Goal: Check status: Check status

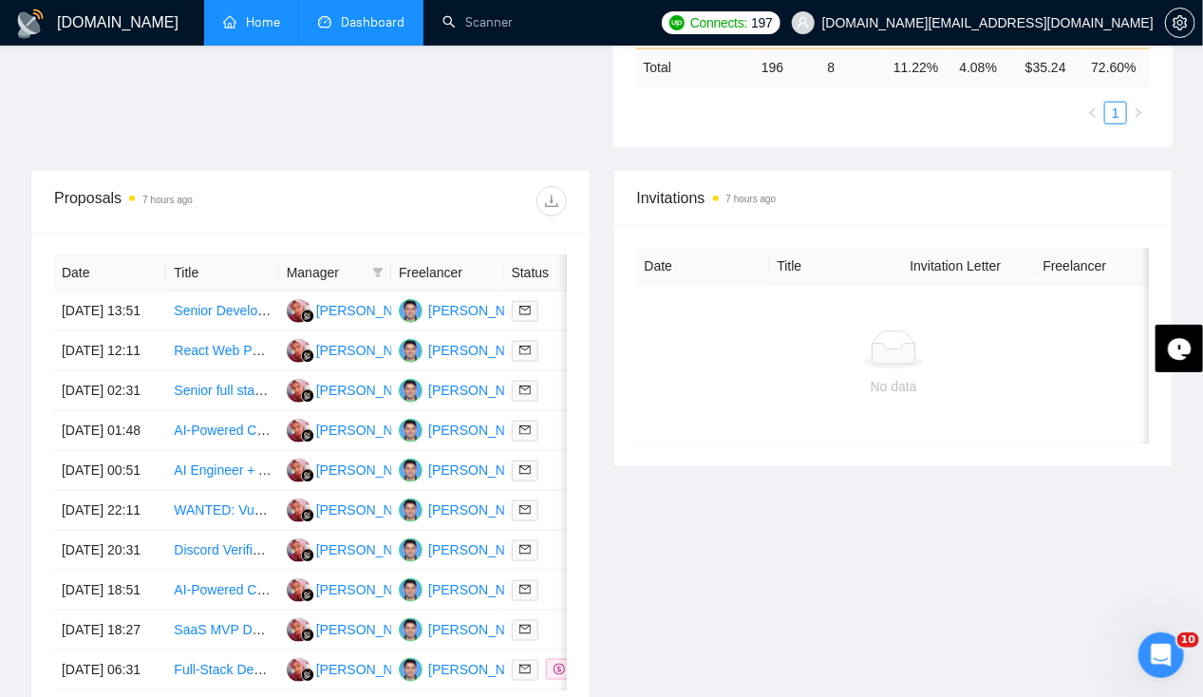
click at [251, 14] on link "Home" at bounding box center [251, 22] width 57 height 16
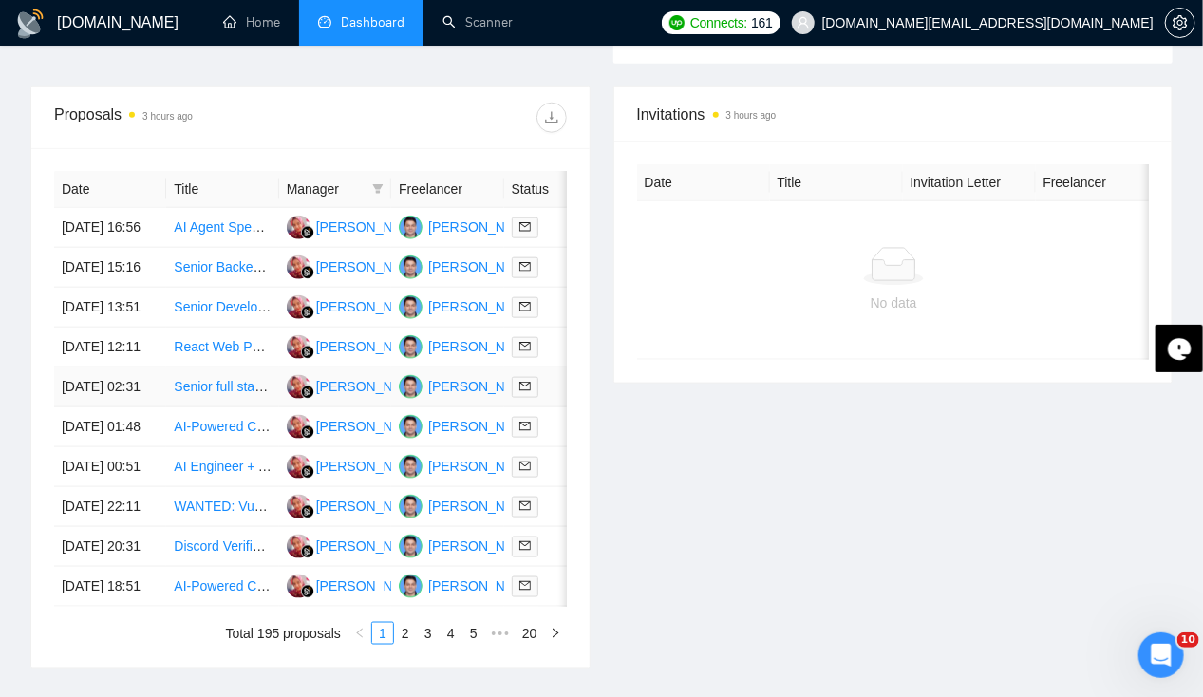
click at [106, 407] on td "[DATE] 02:31" at bounding box center [110, 388] width 112 height 40
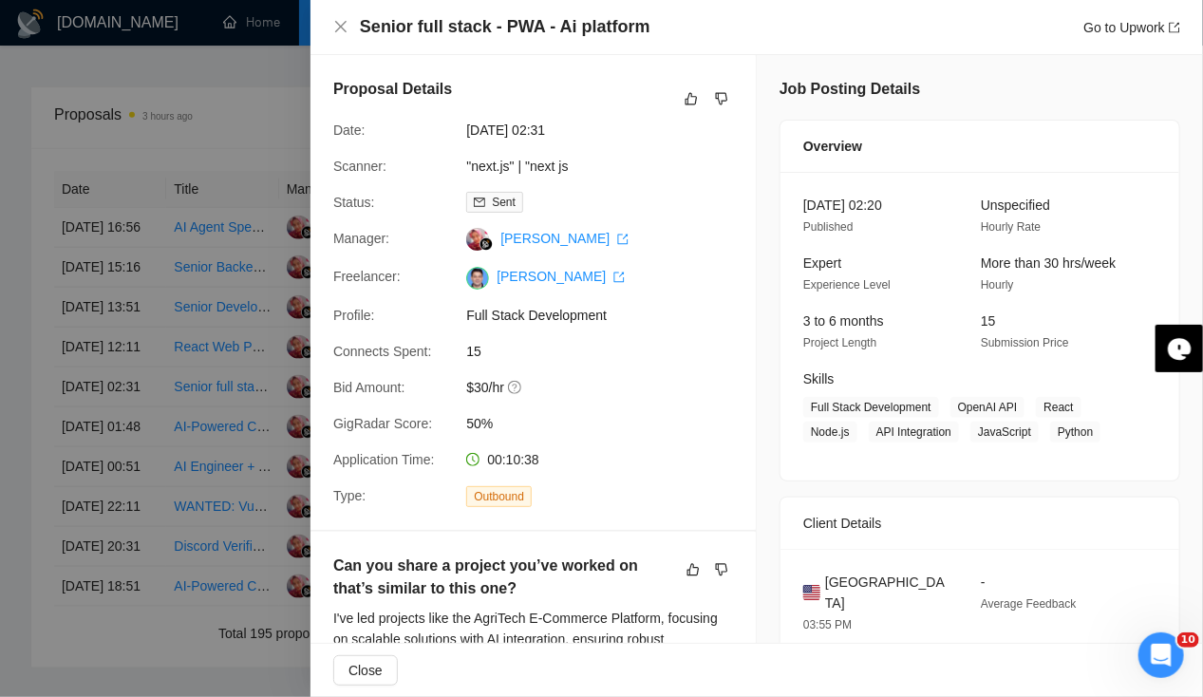
click at [103, 431] on div at bounding box center [601, 348] width 1203 height 697
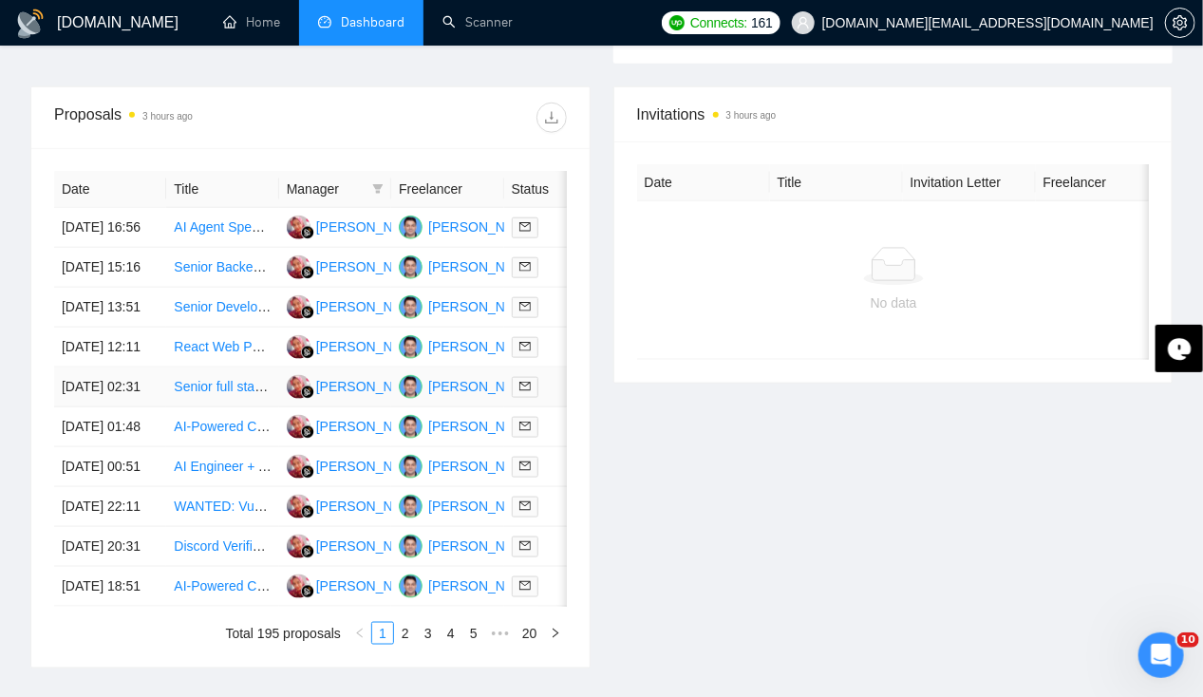
click at [103, 407] on td "[DATE] 02:31" at bounding box center [110, 388] width 112 height 40
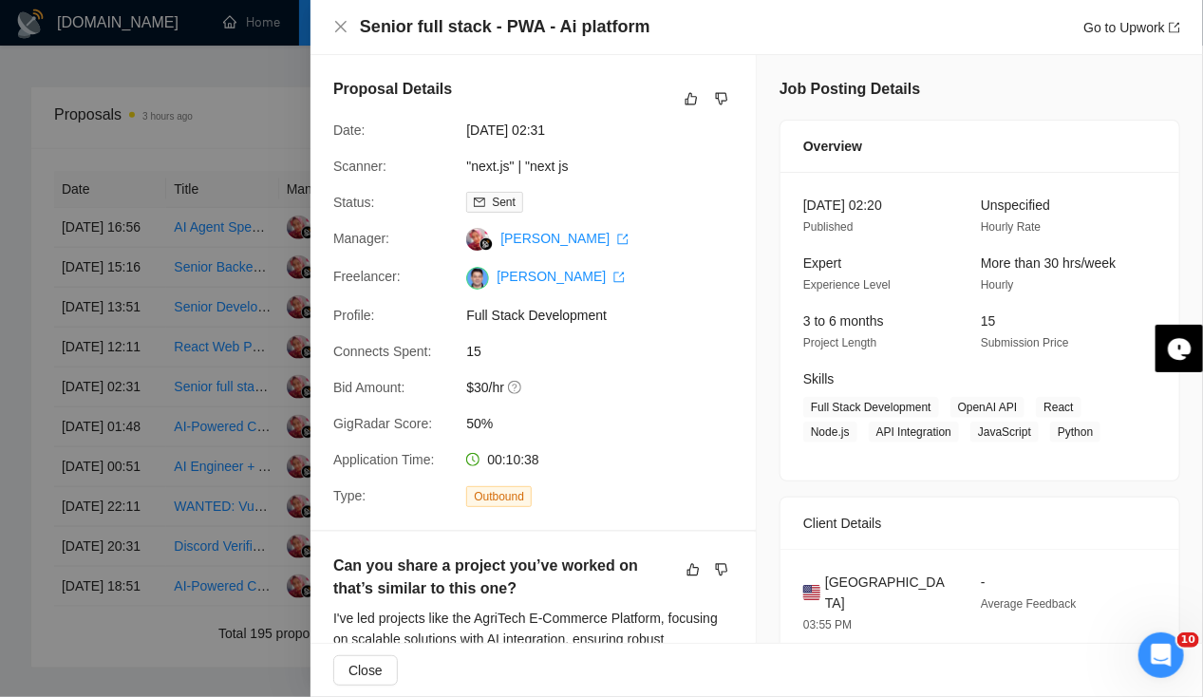
click at [103, 431] on div at bounding box center [601, 348] width 1203 height 697
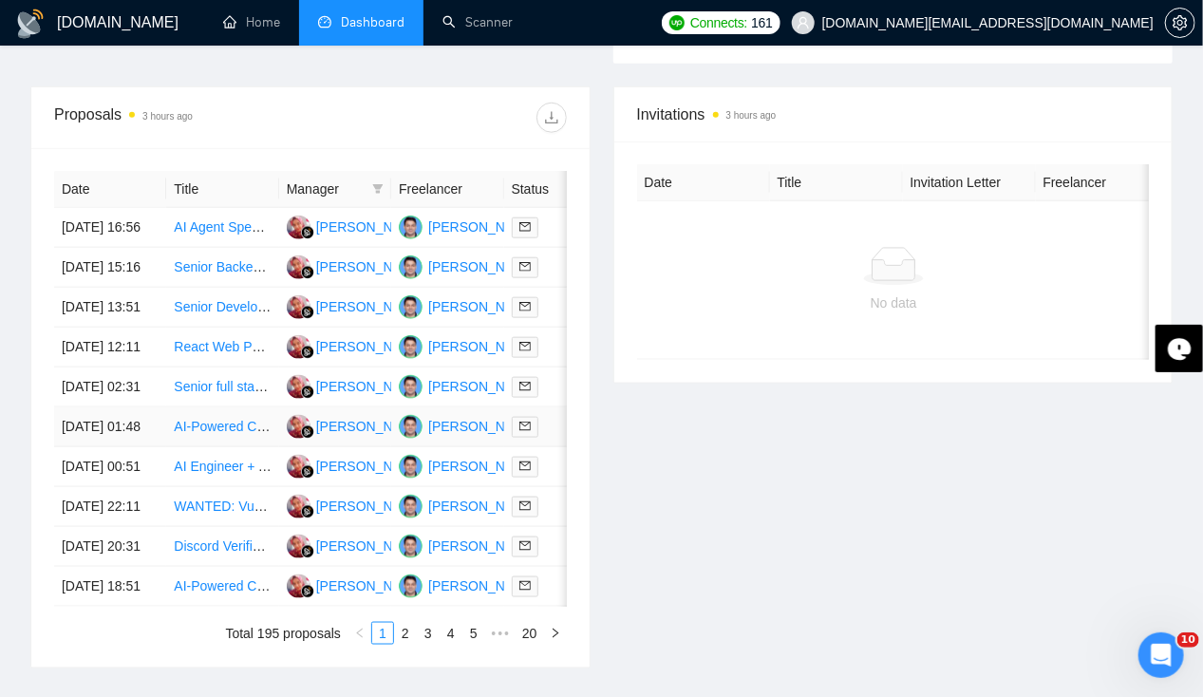
click at [99, 447] on td "[DATE] 01:48" at bounding box center [110, 427] width 112 height 40
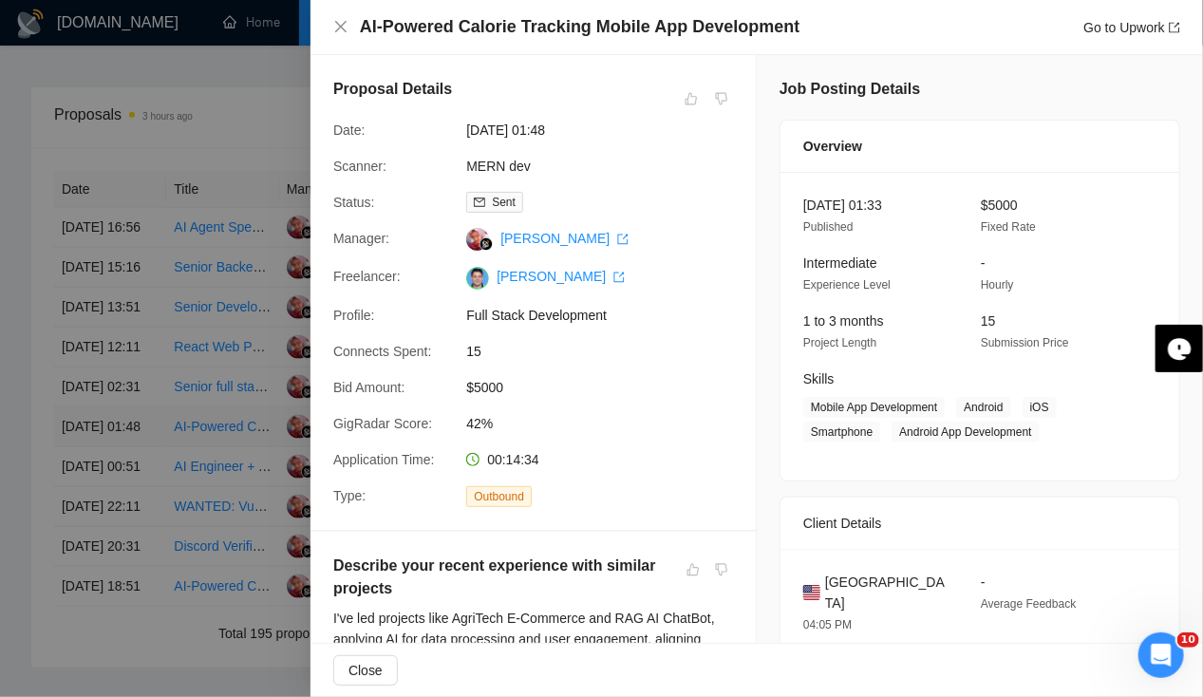
click at [99, 485] on div at bounding box center [601, 348] width 1203 height 697
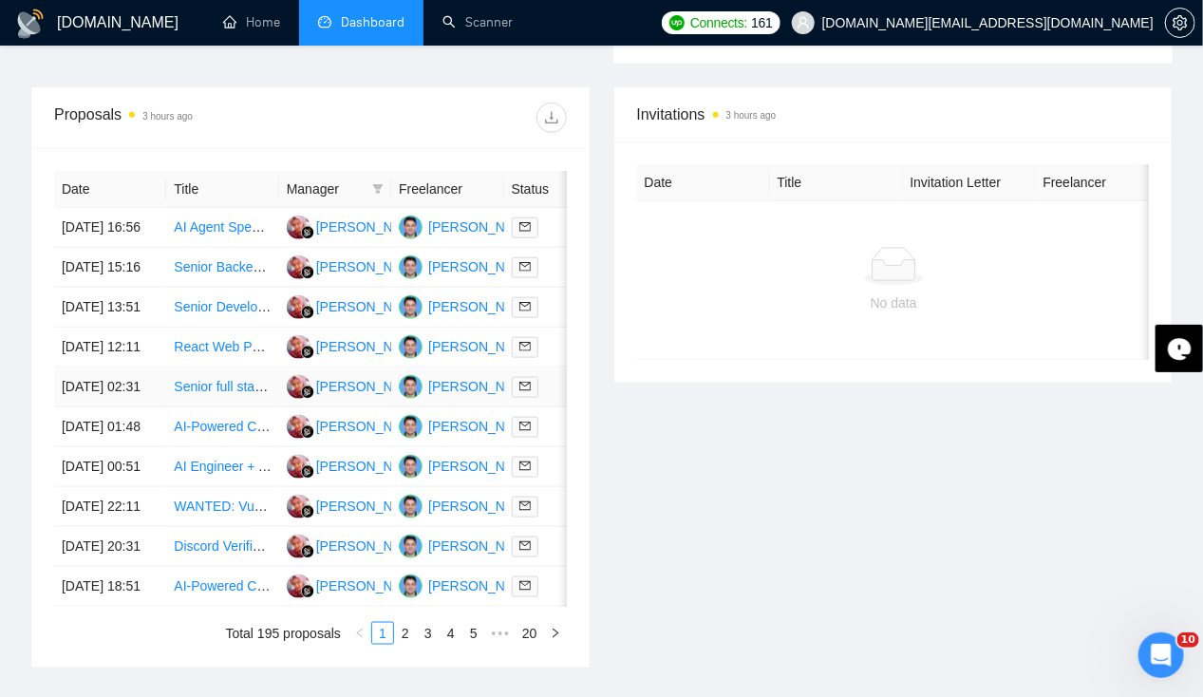
click at [104, 407] on td "[DATE] 02:31" at bounding box center [110, 388] width 112 height 40
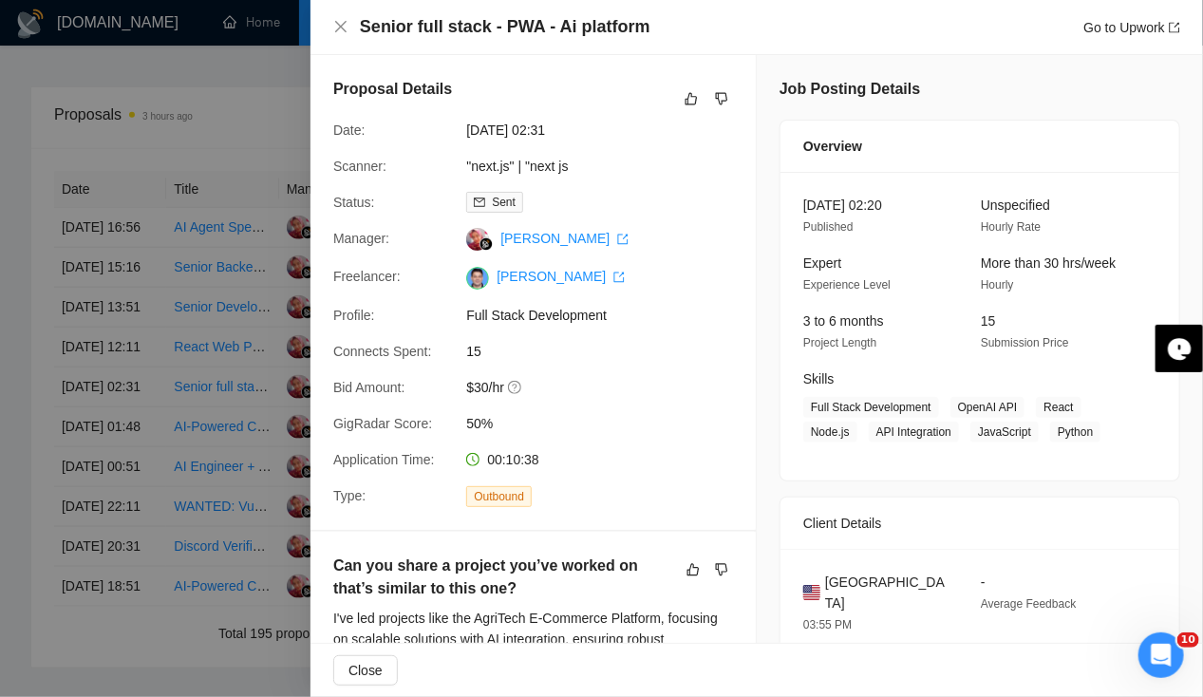
click at [92, 374] on div at bounding box center [601, 348] width 1203 height 697
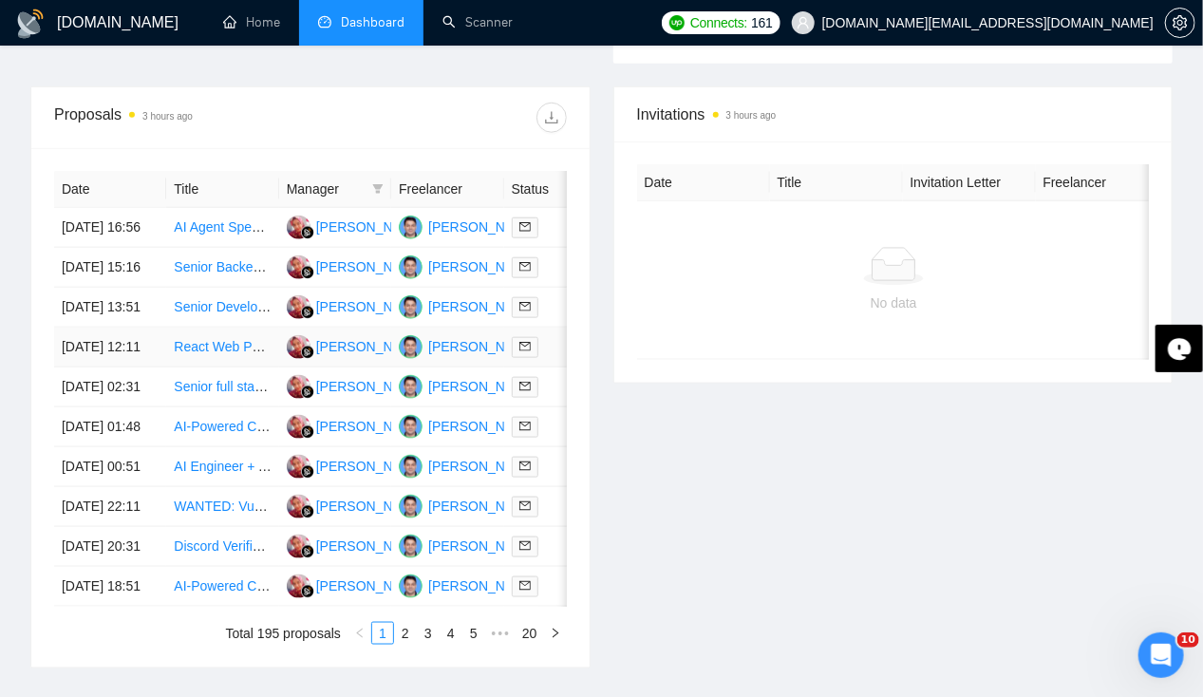
click at [92, 368] on td "[DATE] 12:11" at bounding box center [110, 348] width 112 height 40
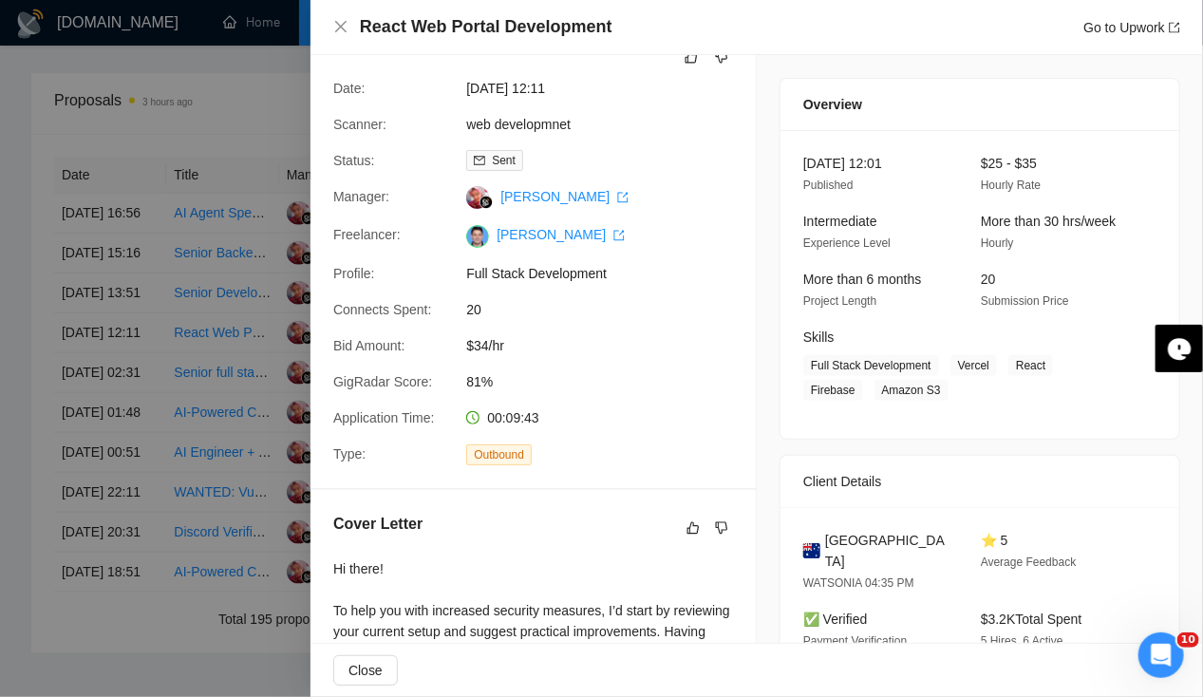
scroll to position [35, 0]
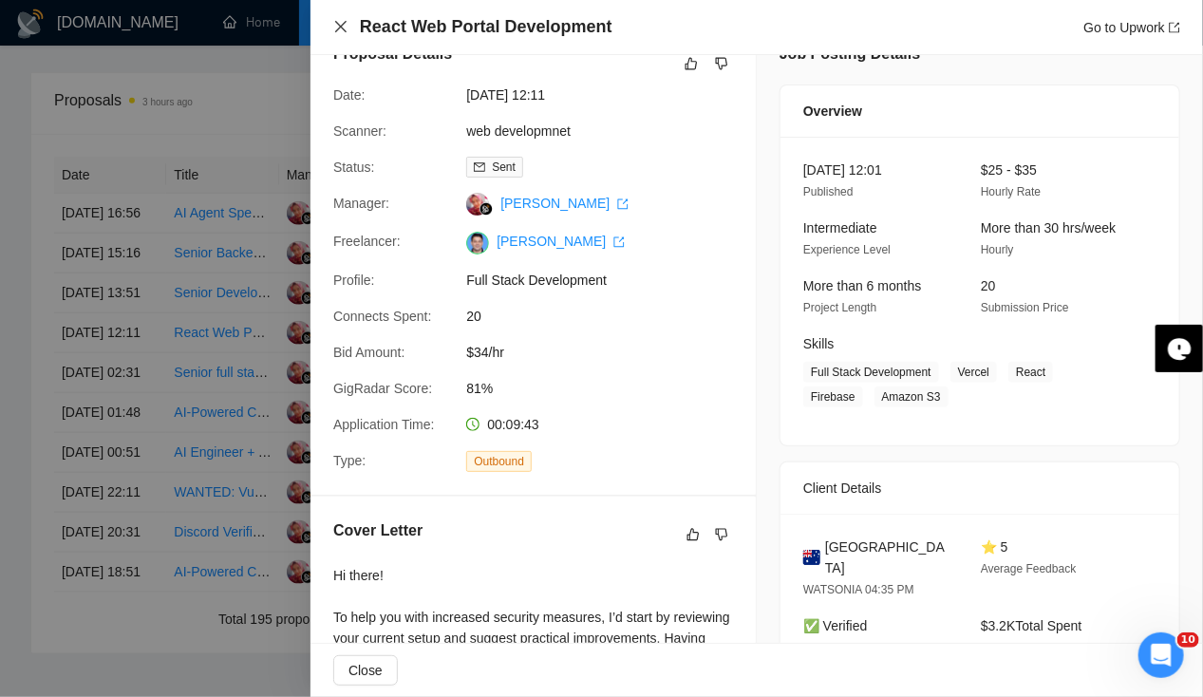
click at [342, 27] on icon "close" at bounding box center [340, 26] width 11 height 11
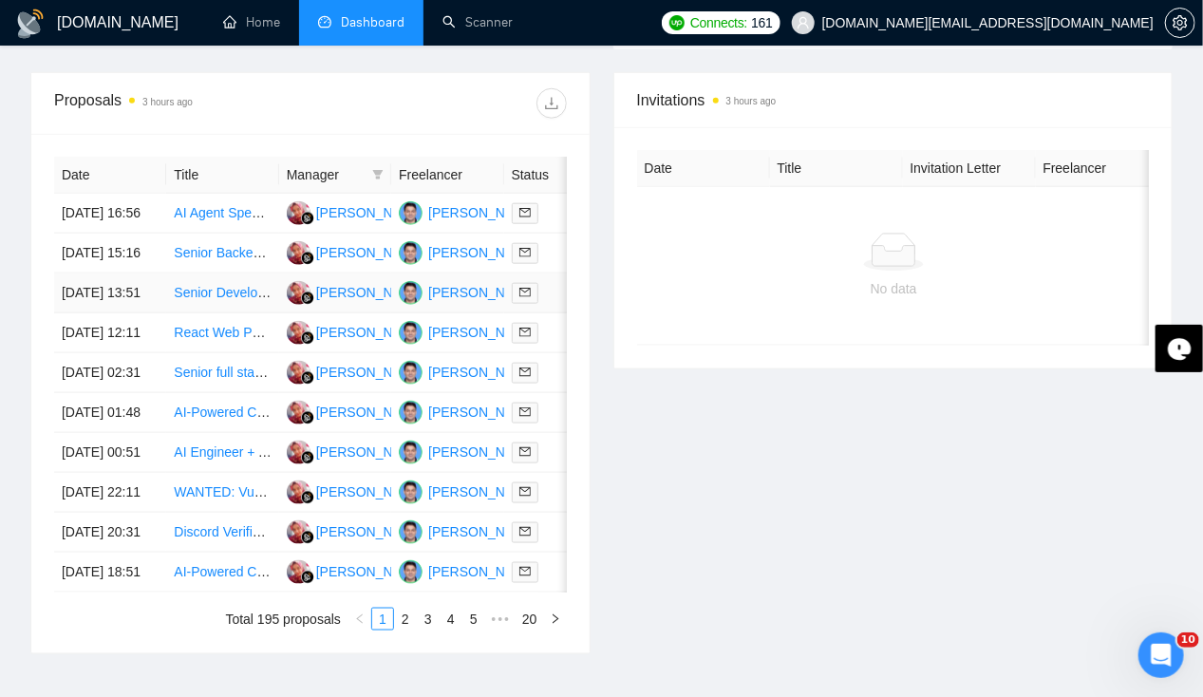
click at [85, 300] on td "[DATE] 13:51" at bounding box center [110, 294] width 112 height 40
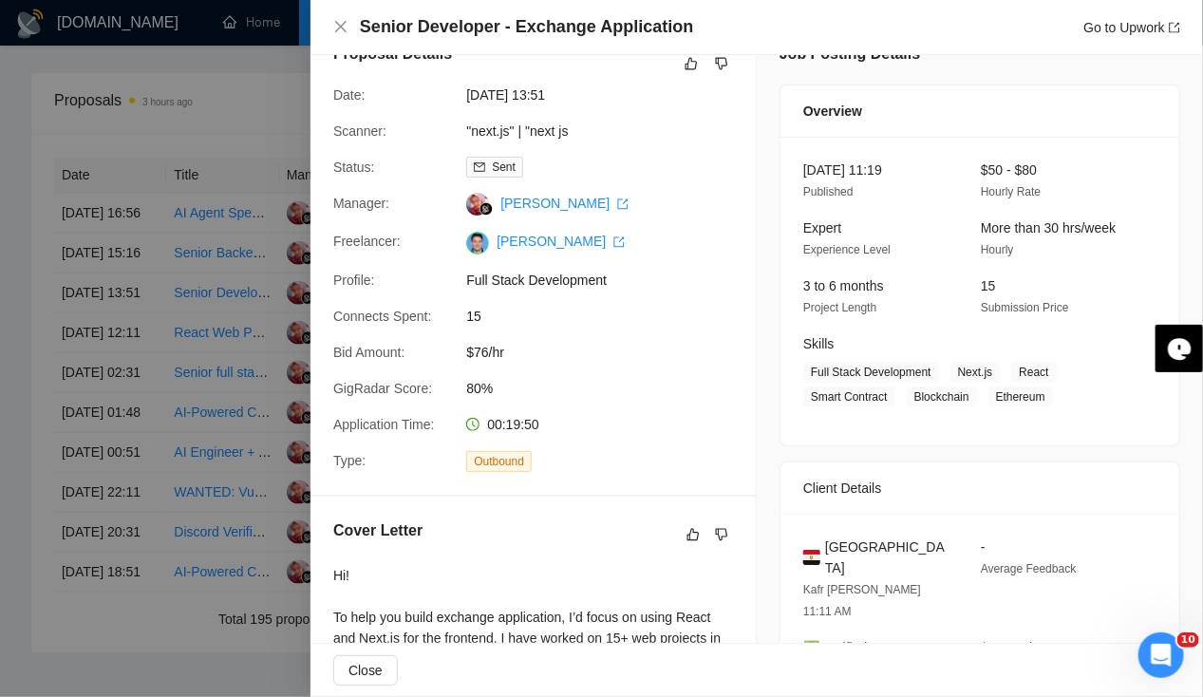
click at [84, 323] on div at bounding box center [601, 348] width 1203 height 697
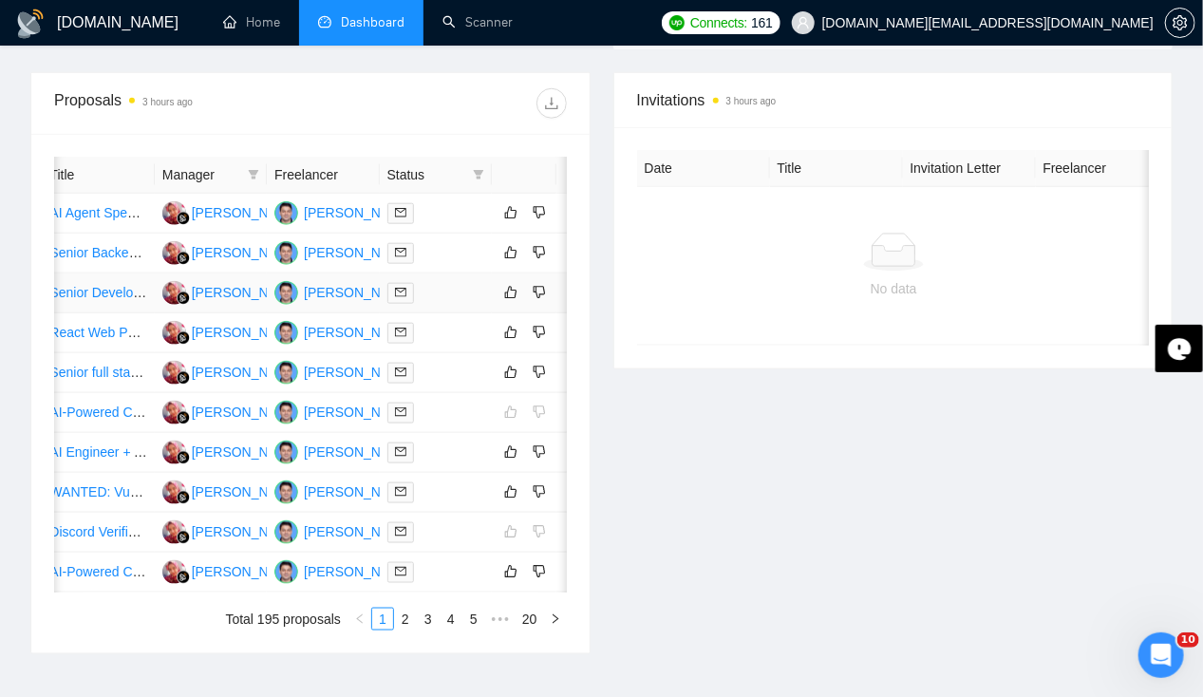
scroll to position [0, 0]
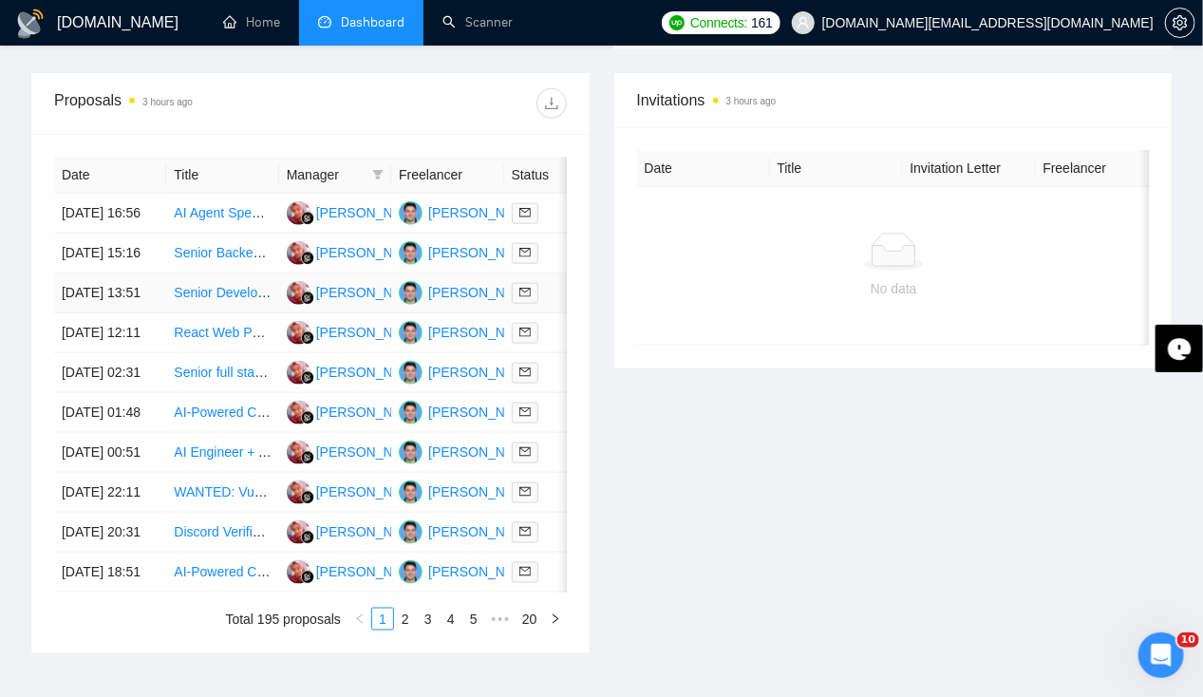
click at [103, 296] on td "[DATE] 13:51" at bounding box center [110, 294] width 112 height 40
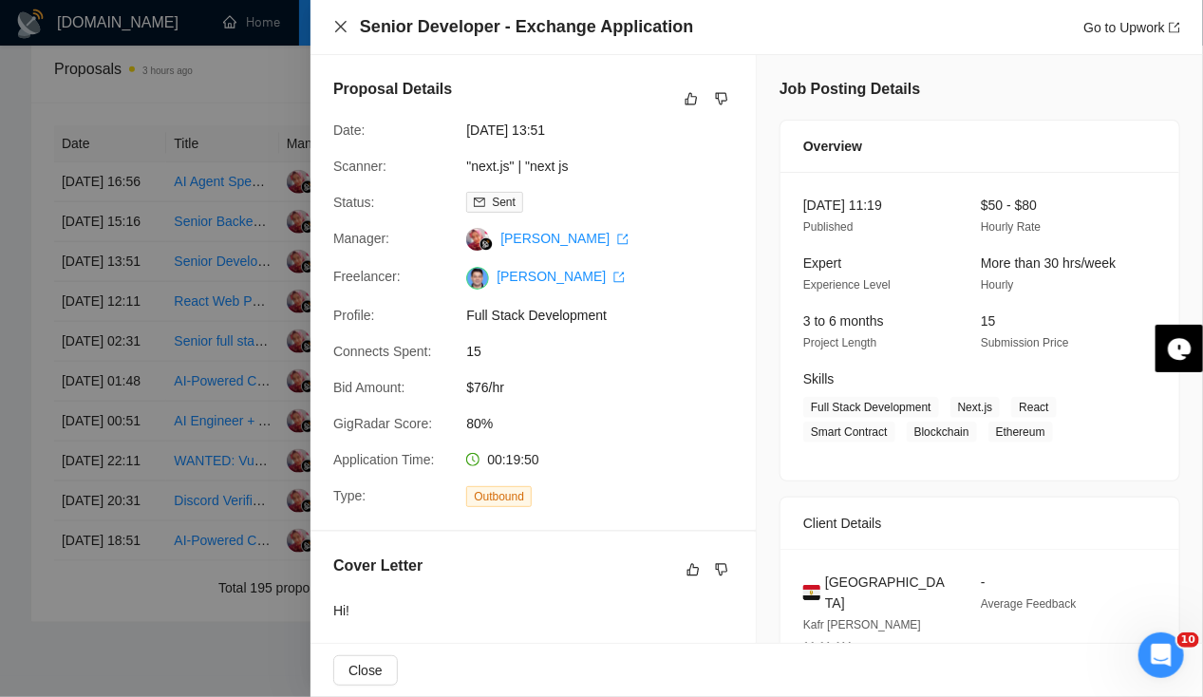
click at [338, 25] on icon "close" at bounding box center [340, 26] width 15 height 15
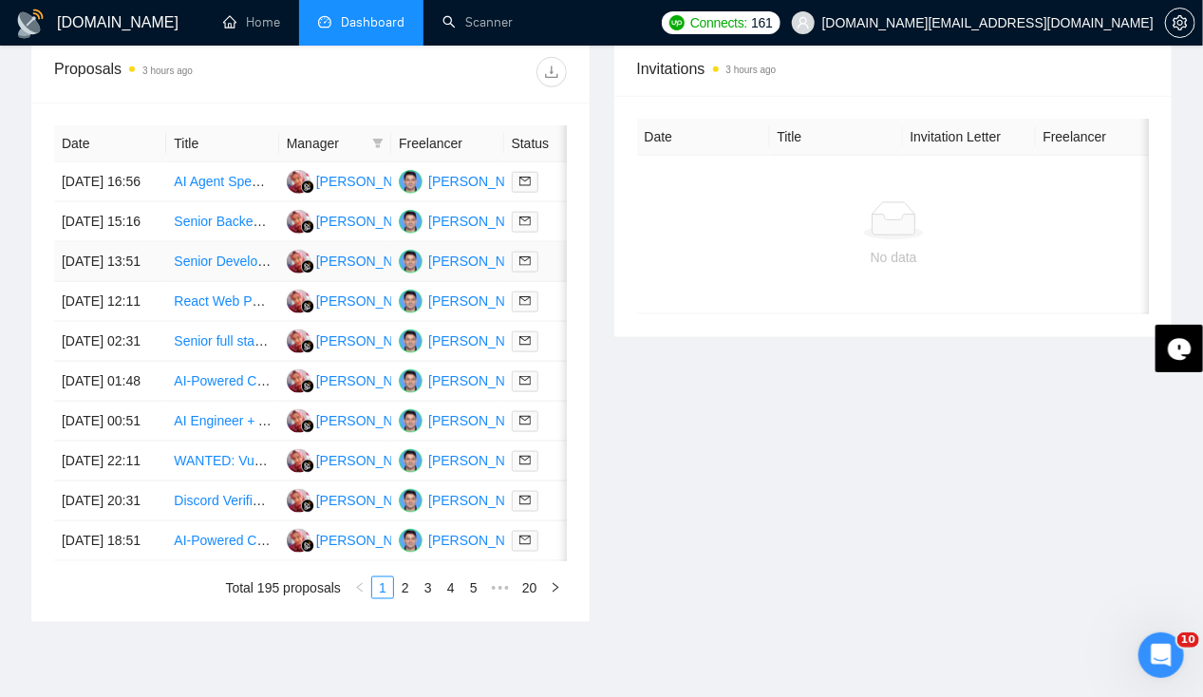
click at [99, 282] on td "[DATE] 13:51" at bounding box center [110, 262] width 112 height 40
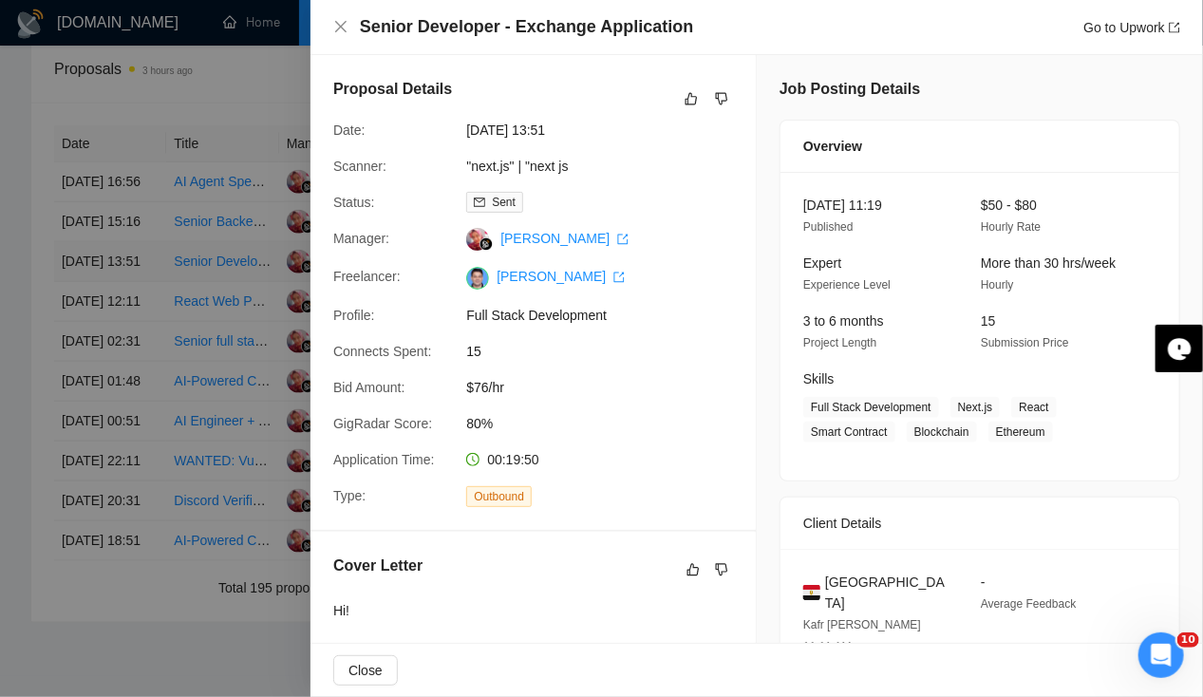
click at [99, 291] on div at bounding box center [601, 348] width 1203 height 697
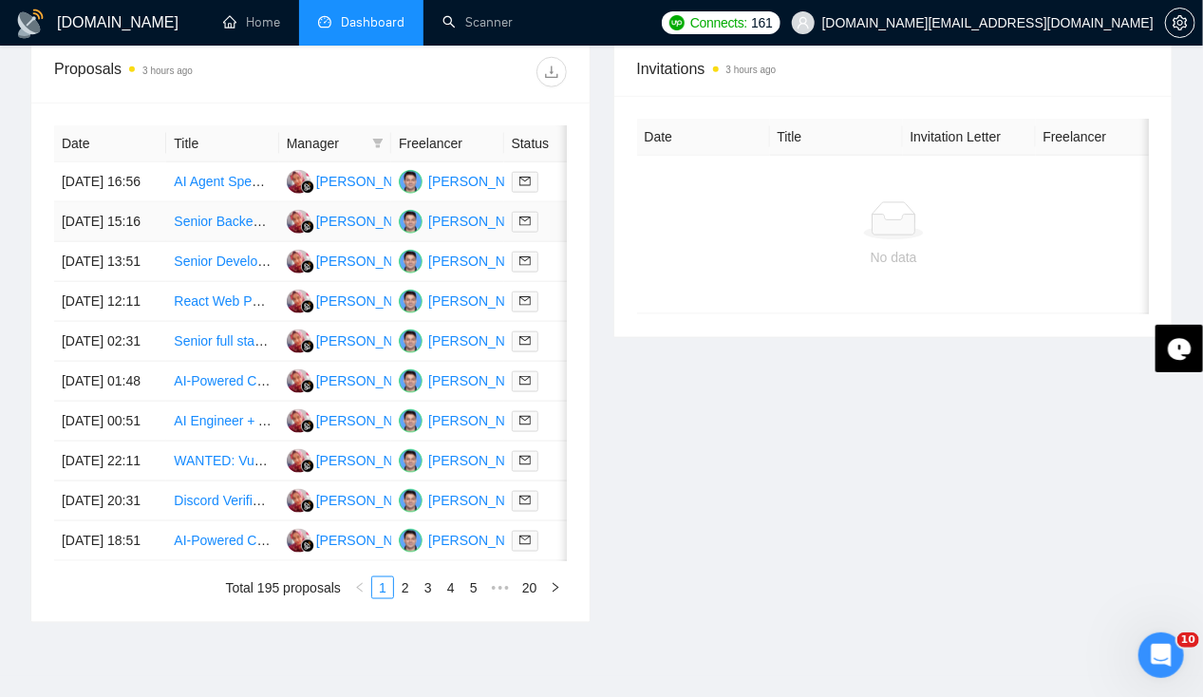
click at [76, 213] on td "22 Sep, 2025 15:16" at bounding box center [110, 222] width 112 height 40
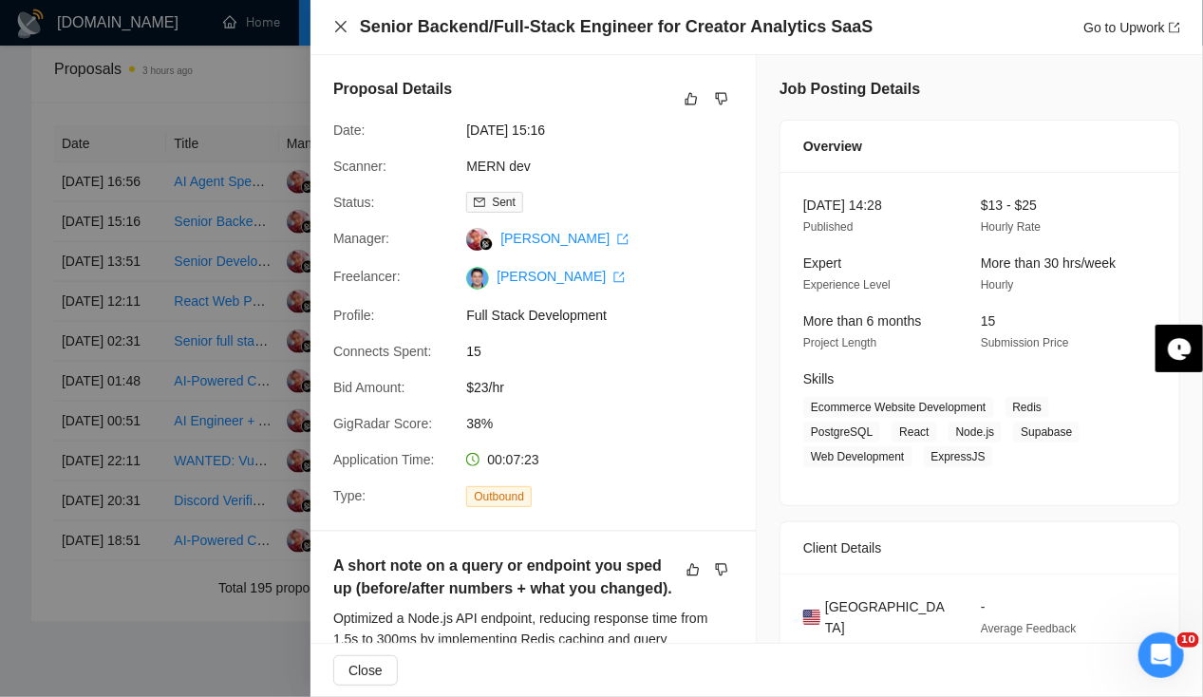
click at [342, 30] on icon "close" at bounding box center [340, 26] width 15 height 15
